Goal: Complete application form: Complete application form

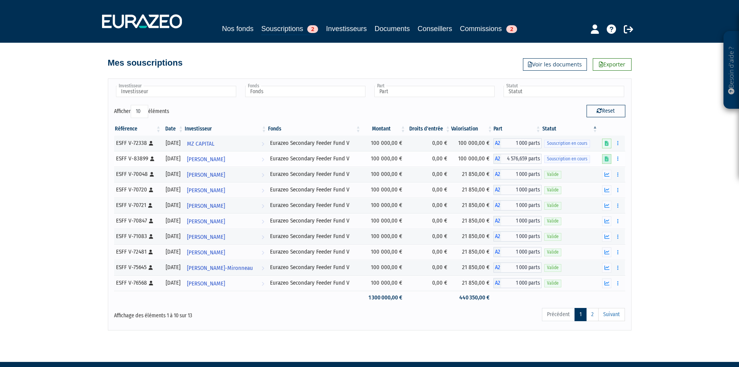
click at [609, 160] on icon at bounding box center [607, 158] width 4 height 5
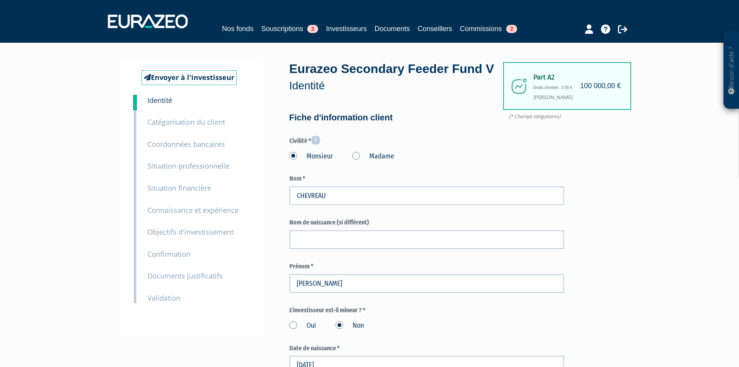
type input "6 88 42 71 05"
click at [202, 275] on small "Documents justificatifs" at bounding box center [184, 275] width 75 height 9
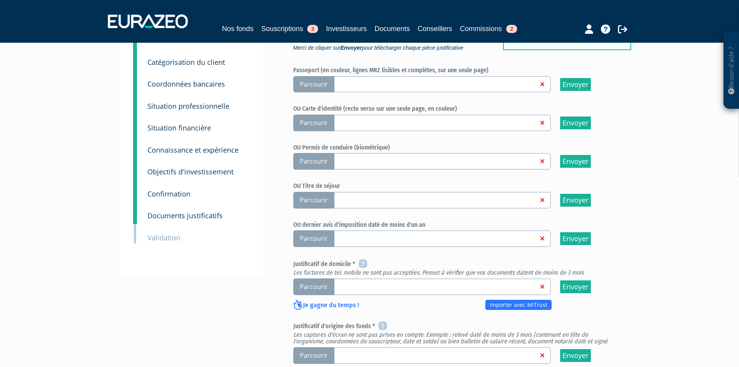
scroll to position [78, 0]
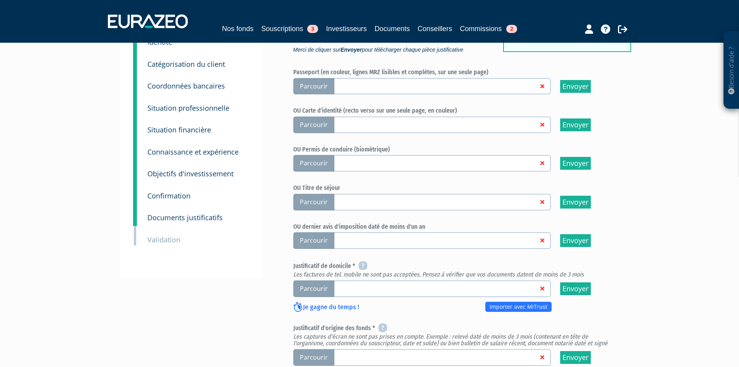
click at [365, 153] on h6 "OU Permis de conduire (biométrique)" at bounding box center [454, 149] width 322 height 7
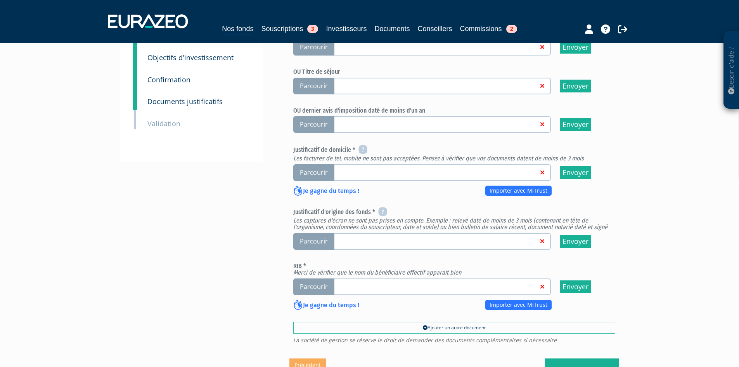
scroll to position [194, 0]
click at [469, 230] on em "Les captures d'écran ne sont pas prises en compte. Exemple : relevé daté de moi…" at bounding box center [450, 223] width 314 height 14
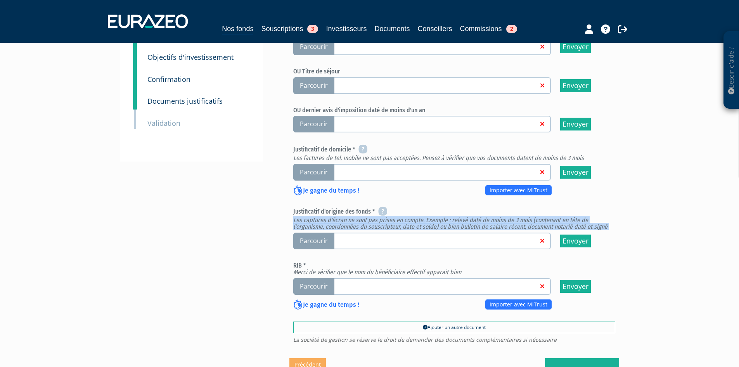
click at [469, 230] on em "Les captures d'écran ne sont pas prises en compte. Exemple : relevé daté de moi…" at bounding box center [450, 223] width 314 height 14
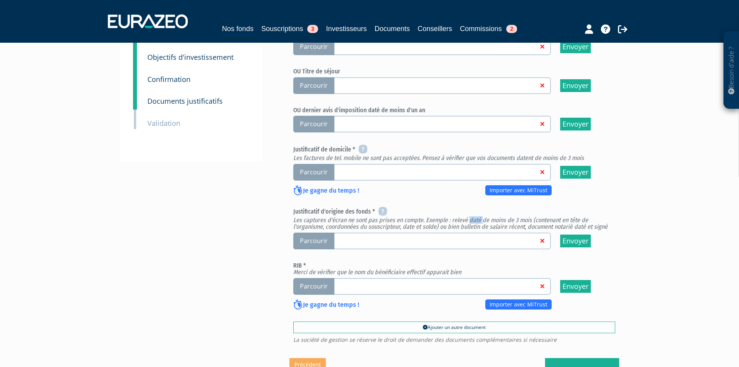
click at [469, 230] on em "Les captures d'écran ne sont pas prises en compte. Exemple : relevé daté de moi…" at bounding box center [450, 223] width 314 height 14
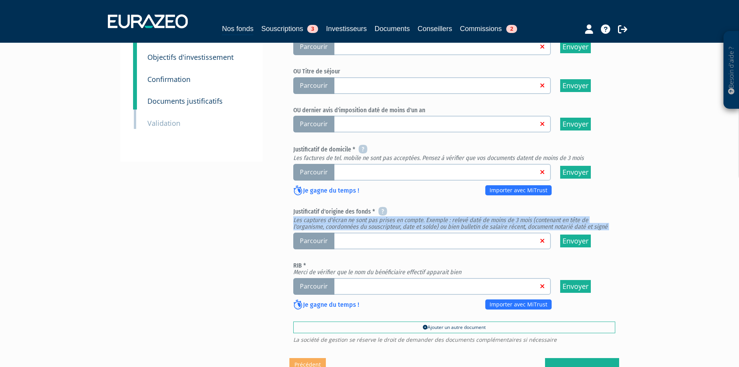
click at [469, 230] on em "Les captures d'écran ne sont pas prises en compte. Exemple : relevé daté de moi…" at bounding box center [450, 223] width 314 height 14
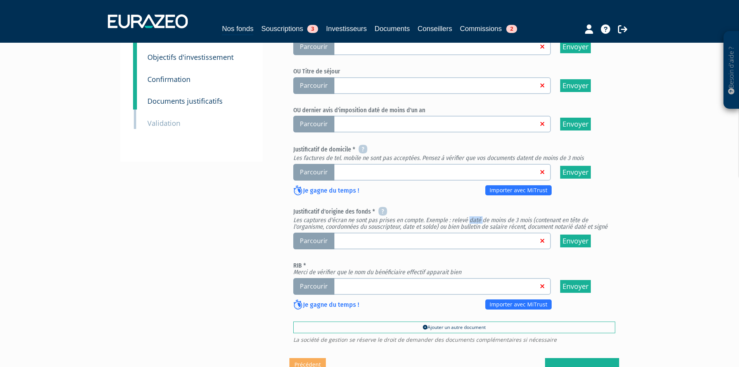
click at [469, 230] on em "Les captures d'écran ne sont pas prises en compte. Exemple : relevé daté de moi…" at bounding box center [450, 223] width 314 height 14
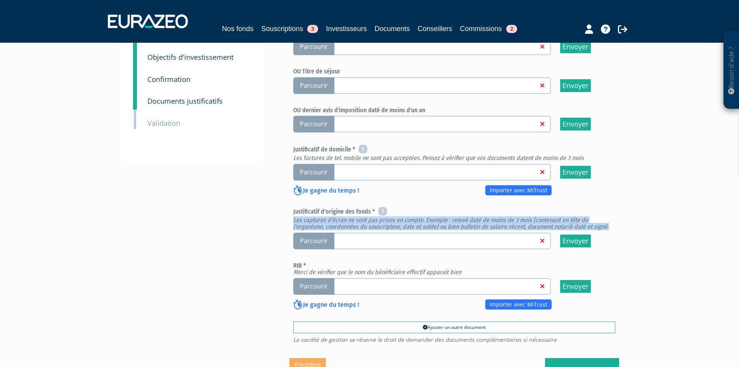
click at [469, 230] on em "Les captures d'écran ne sont pas prises en compte. Exemple : relevé daté de moi…" at bounding box center [450, 223] width 314 height 14
click at [471, 230] on em "Les captures d'écran ne sont pas prises en compte. Exemple : relevé daté de moi…" at bounding box center [450, 223] width 314 height 14
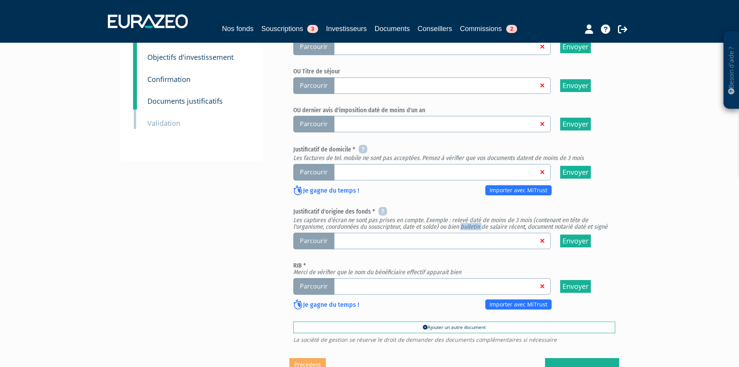
click at [471, 230] on em "Les captures d'écran ne sont pas prises en compte. Exemple : relevé daté de moi…" at bounding box center [450, 223] width 314 height 14
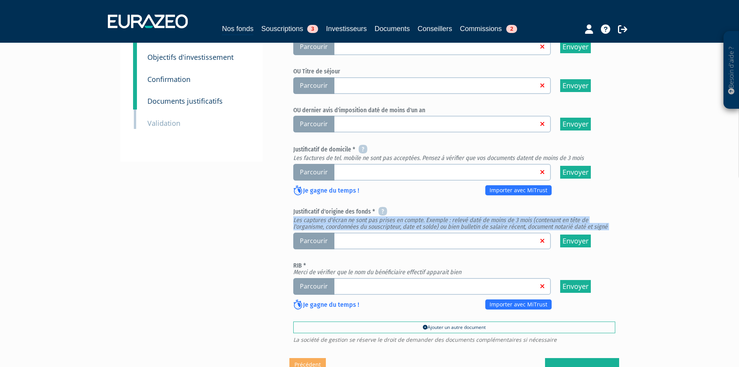
click at [471, 230] on em "Les captures d'écran ne sont pas prises en compte. Exemple : relevé daté de moi…" at bounding box center [450, 223] width 314 height 14
drag, startPoint x: 513, startPoint y: 241, endPoint x: 542, endPoint y: 242, distance: 28.7
click at [513, 230] on em "Les captures d'écran ne sont pas prises en compte. Exemple : relevé daté de moi…" at bounding box center [450, 223] width 314 height 14
click at [549, 230] on em "Les captures d'écran ne sont pas prises en compte. Exemple : relevé daté de moi…" at bounding box center [450, 223] width 314 height 14
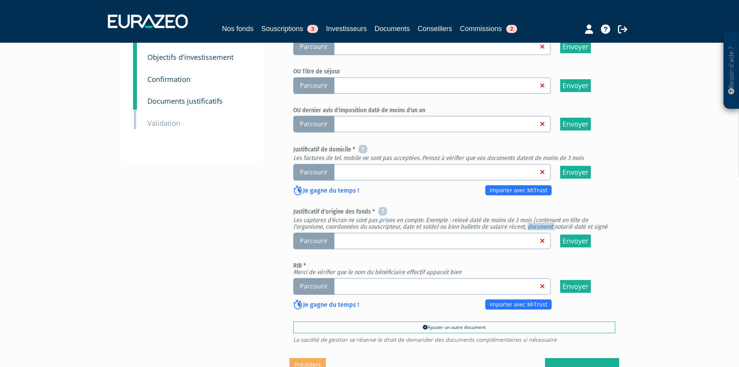
click at [550, 230] on em "Les captures d'écran ne sont pas prises en compte. Exemple : relevé daté de moi…" at bounding box center [450, 223] width 314 height 14
click at [378, 216] on icon at bounding box center [382, 210] width 9 height 9
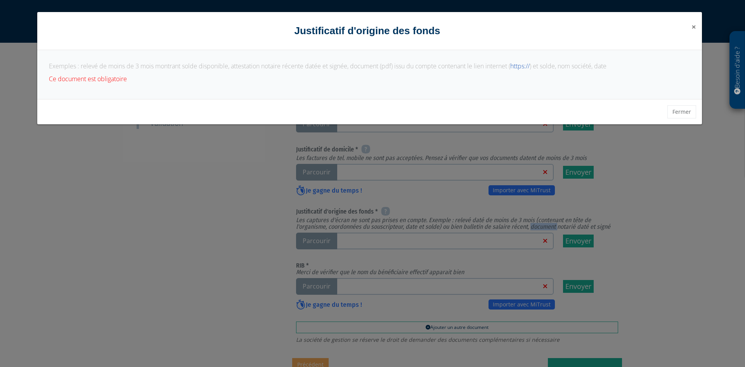
click at [692, 29] on span "×" at bounding box center [693, 26] width 5 height 11
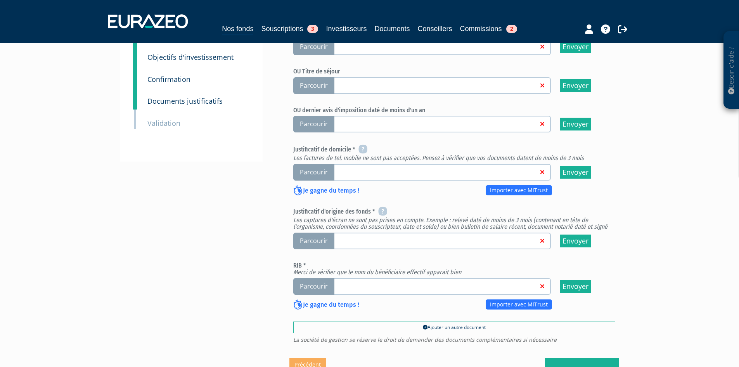
click at [377, 230] on em "Les captures d'écran ne sont pas prises en compte. Exemple : relevé daté de moi…" at bounding box center [450, 223] width 314 height 14
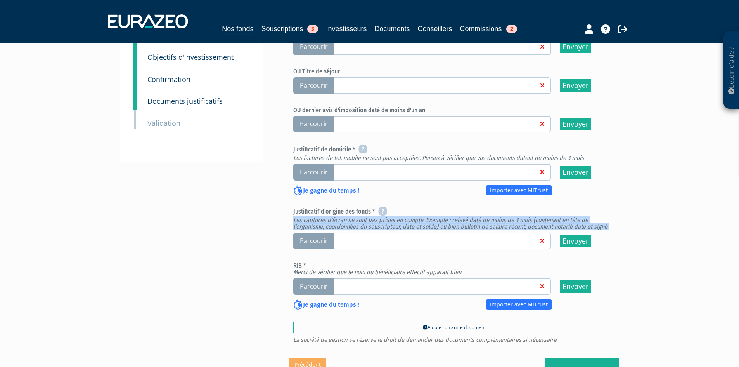
click at [377, 230] on em "Les captures d'écran ne sont pas prises en compte. Exemple : relevé daté de moi…" at bounding box center [450, 223] width 314 height 14
click at [379, 230] on em "Les captures d'écran ne sont pas prises en compte. Exemple : relevé daté de moi…" at bounding box center [450, 223] width 314 height 14
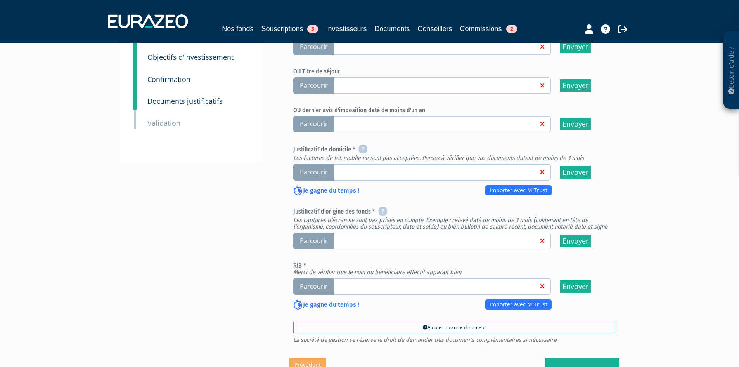
click at [370, 230] on em "Les captures d'écran ne sont pas prises en compte. Exemple : relevé daté de moi…" at bounding box center [450, 223] width 314 height 14
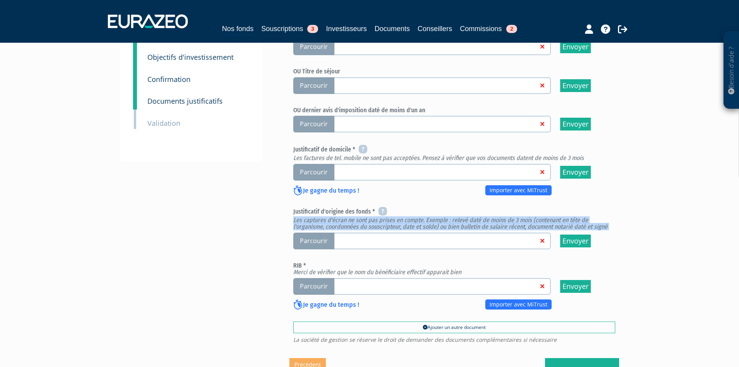
click at [370, 230] on em "Les captures d'écran ne sont pas prises en compte. Exemple : relevé daté de moi…" at bounding box center [450, 223] width 314 height 14
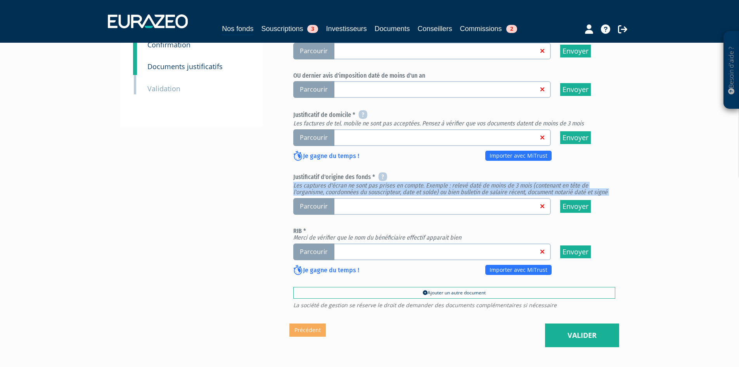
scroll to position [302, 0]
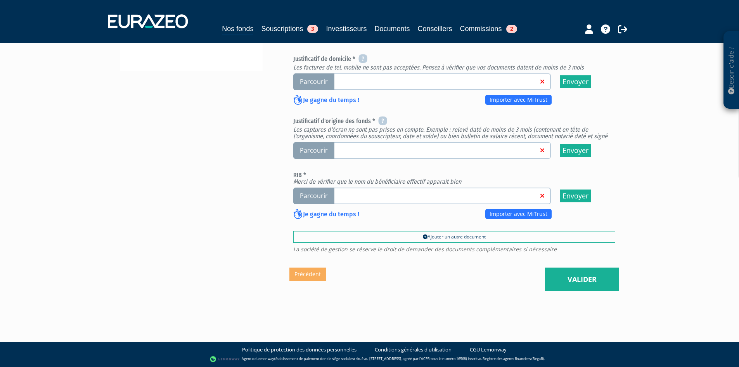
click at [469, 249] on span "La société de gestion se réserve le droit de demander des documents complémenta…" at bounding box center [454, 248] width 322 height 5
click at [468, 251] on span "La société de gestion se réserve le droit de demander des documents complémenta…" at bounding box center [454, 248] width 322 height 5
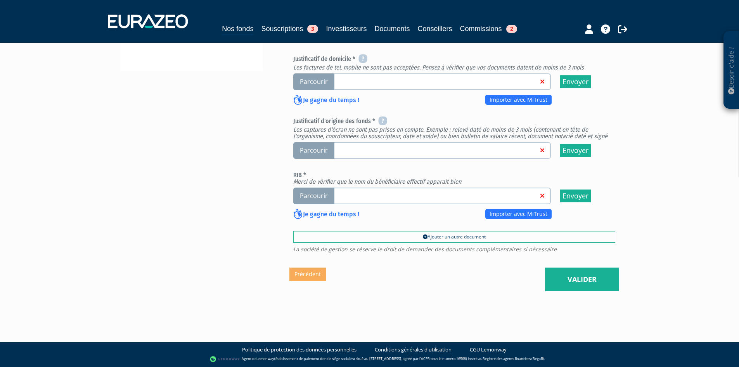
click at [362, 139] on em "Les captures d'écran ne sont pas prises en compte. Exemple : relevé daté de moi…" at bounding box center [450, 133] width 314 height 14
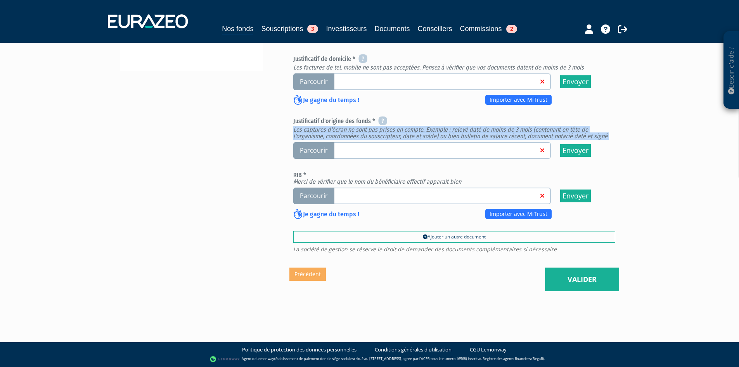
click at [362, 139] on em "Les captures d'écran ne sont pas prises en compte. Exemple : relevé daté de moi…" at bounding box center [450, 133] width 314 height 14
click at [363, 139] on em "Les captures d'écran ne sont pas prises en compte. Exemple : relevé daté de moi…" at bounding box center [450, 133] width 314 height 14
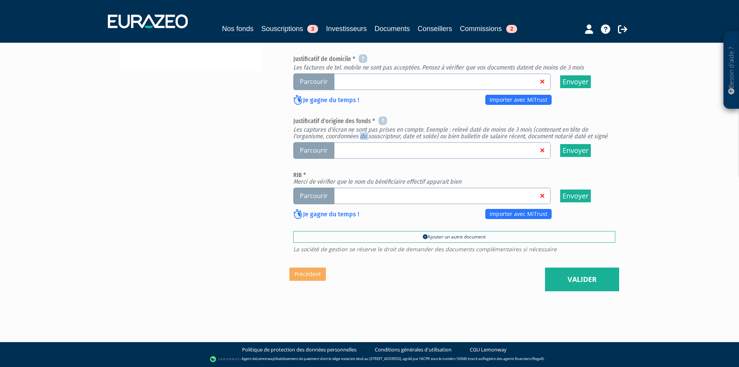
click at [363, 139] on em "Les captures d'écran ne sont pas prises en compte. Exemple : relevé daté de moi…" at bounding box center [450, 133] width 314 height 14
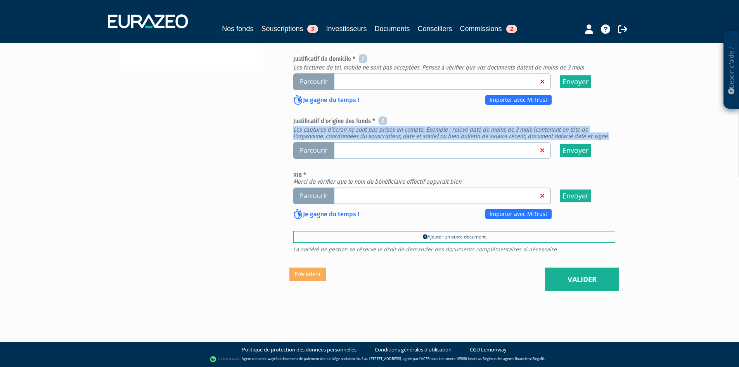
click at [363, 139] on em "Les captures d'écran ne sont pas prises en compte. Exemple : relevé daté de moi…" at bounding box center [450, 133] width 314 height 14
click at [364, 133] on em "Les captures d'écran ne sont pas prises en compte. Exemple : relevé daté de moi…" at bounding box center [450, 133] width 314 height 14
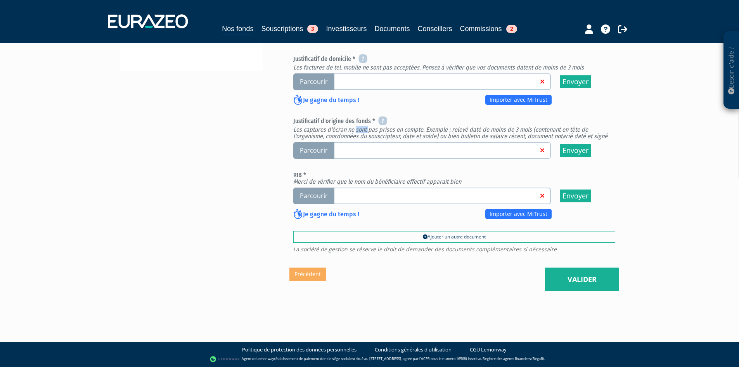
click at [364, 133] on em "Les captures d'écran ne sont pas prises en compte. Exemple : relevé daté de moi…" at bounding box center [450, 133] width 314 height 14
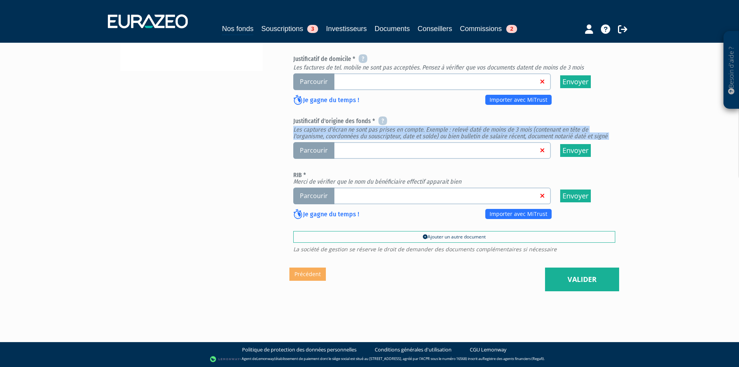
click at [364, 133] on em "Les captures d'écran ne sont pas prises en compte. Exemple : relevé daté de moi…" at bounding box center [450, 133] width 314 height 14
